Goal: Task Accomplishment & Management: Use online tool/utility

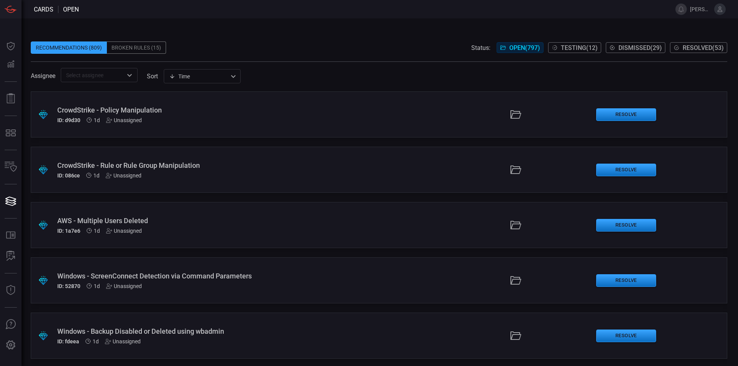
click at [365, 239] on div ".suggested_cards_icon{fill:url(#suggested_cards_icon);} AWS - Multiple Users De…" at bounding box center [379, 225] width 696 height 46
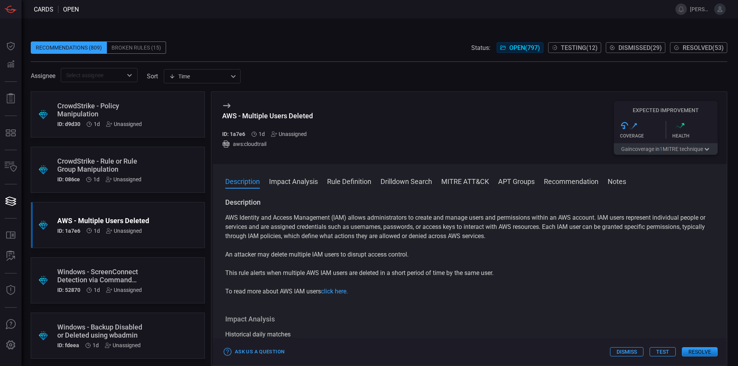
click at [337, 38] on span at bounding box center [379, 36] width 696 height 12
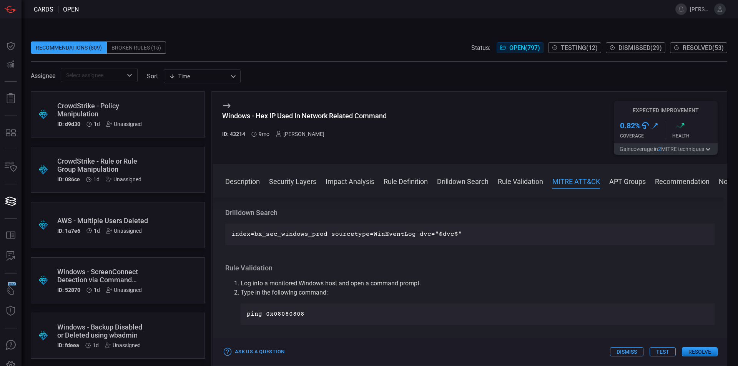
scroll to position [490, 0]
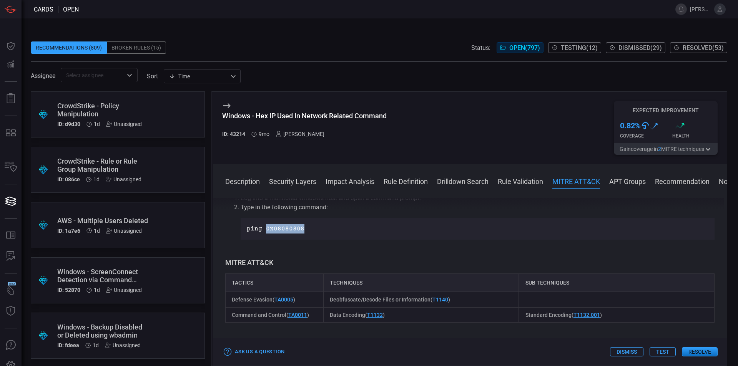
drag, startPoint x: 304, startPoint y: 228, endPoint x: 265, endPoint y: 231, distance: 39.7
click at [265, 231] on p "ping 0x08080808" at bounding box center [478, 228] width 462 height 9
copy p "0x08080808"
